Goal: Find contact information: Find contact information

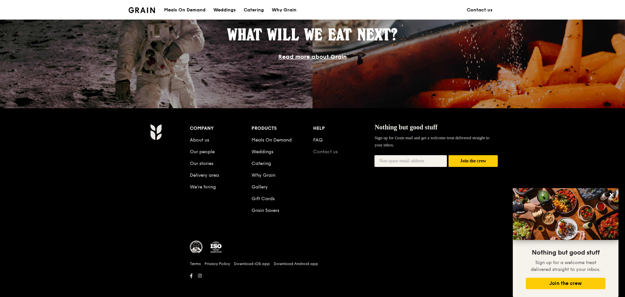
click at [326, 150] on link "Contact us" at bounding box center [325, 152] width 24 height 6
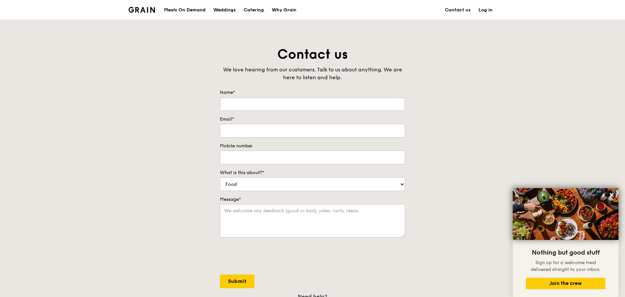
click at [266, 102] on input "Name*" at bounding box center [312, 104] width 185 height 14
click at [258, 11] on div "Catering" at bounding box center [254, 10] width 20 height 20
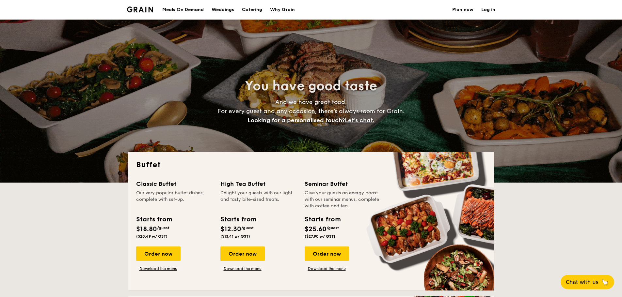
select select
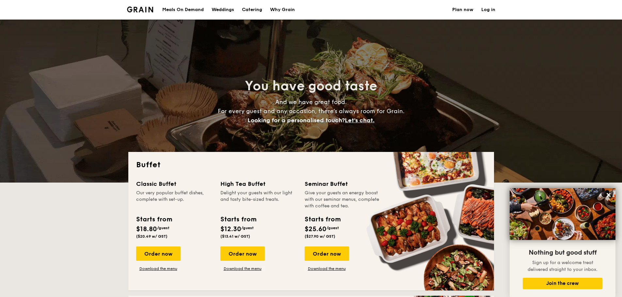
click at [246, 8] on h1 "Catering" at bounding box center [252, 10] width 20 height 20
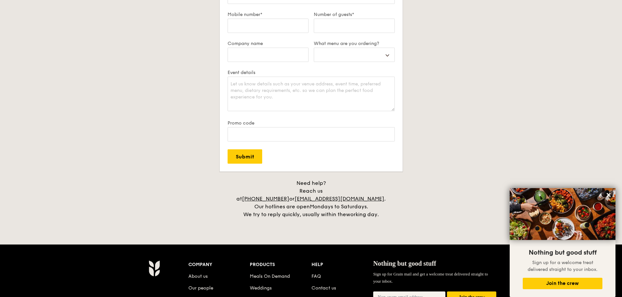
scroll to position [1306, 0]
